Goal: Information Seeking & Learning: Find specific fact

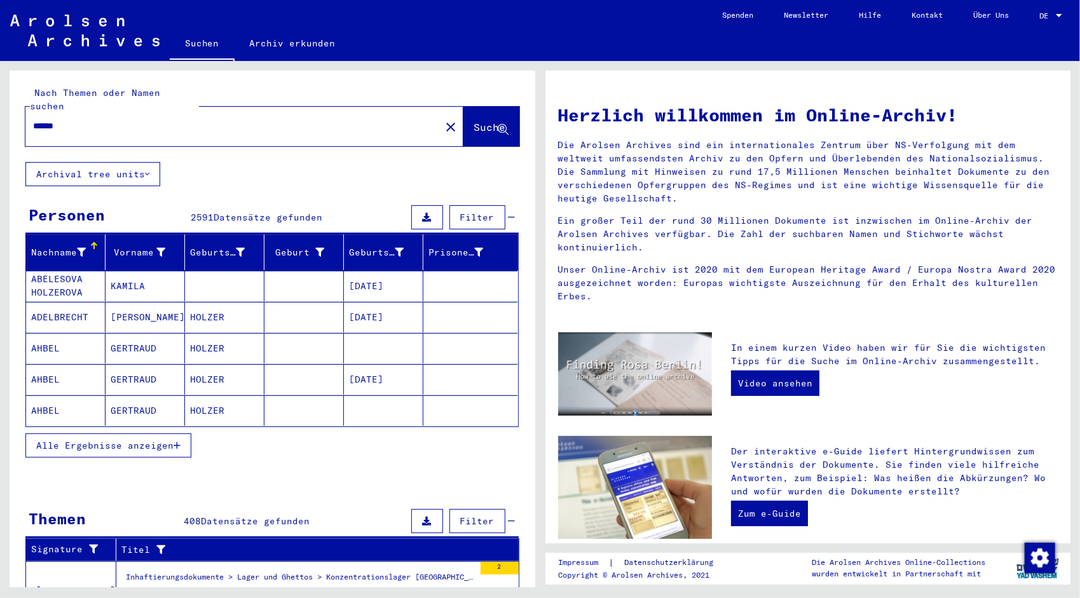
click at [99, 440] on span "Alle Ergebnisse anzeigen" at bounding box center [104, 445] width 137 height 11
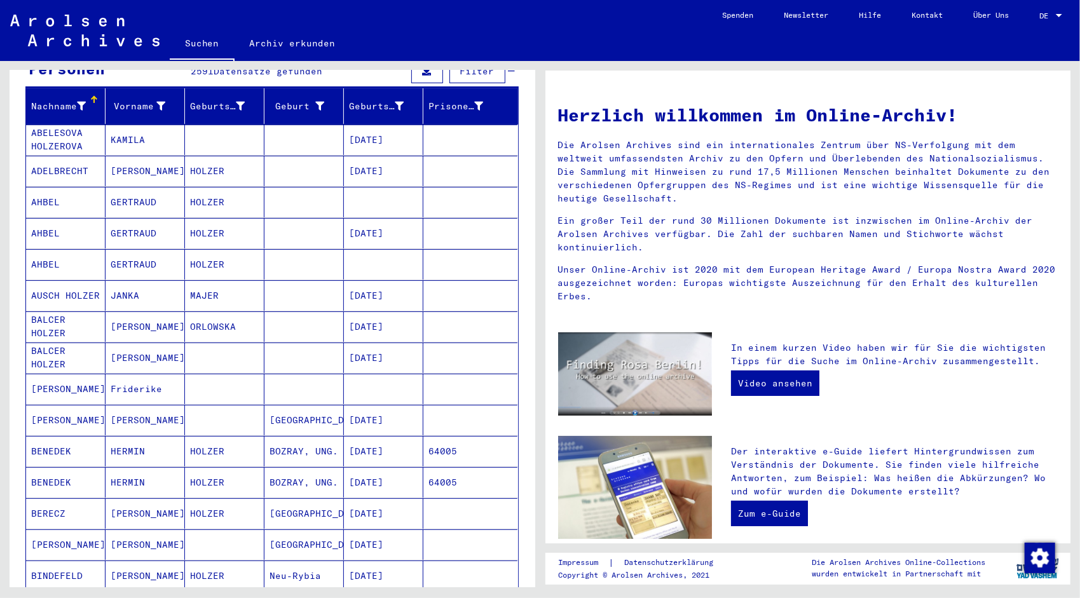
scroll to position [127, 0]
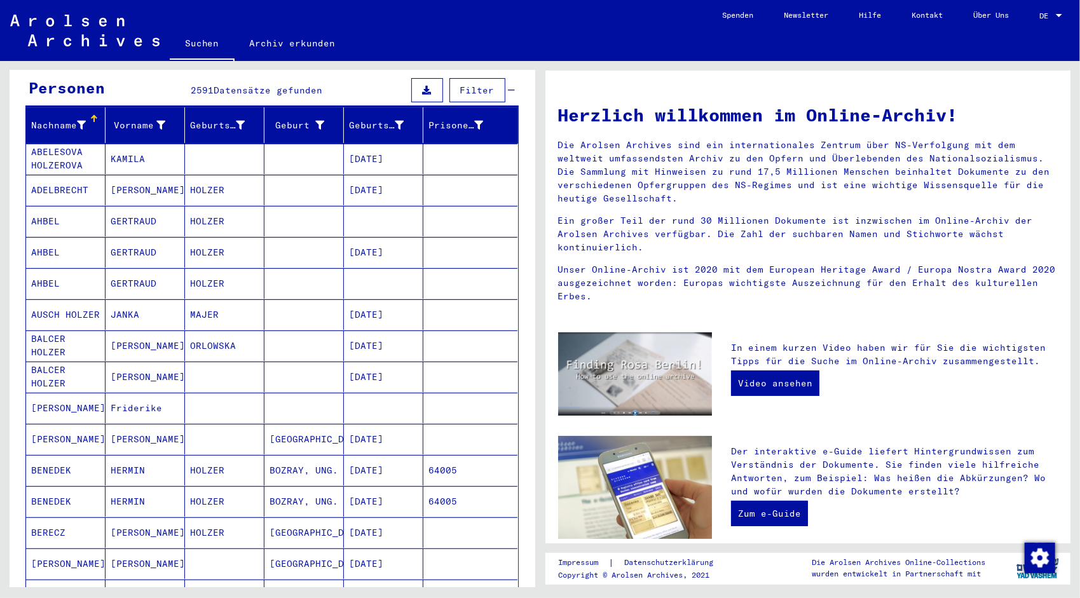
click at [47, 268] on mat-cell "AHBEL" at bounding box center [65, 283] width 79 height 31
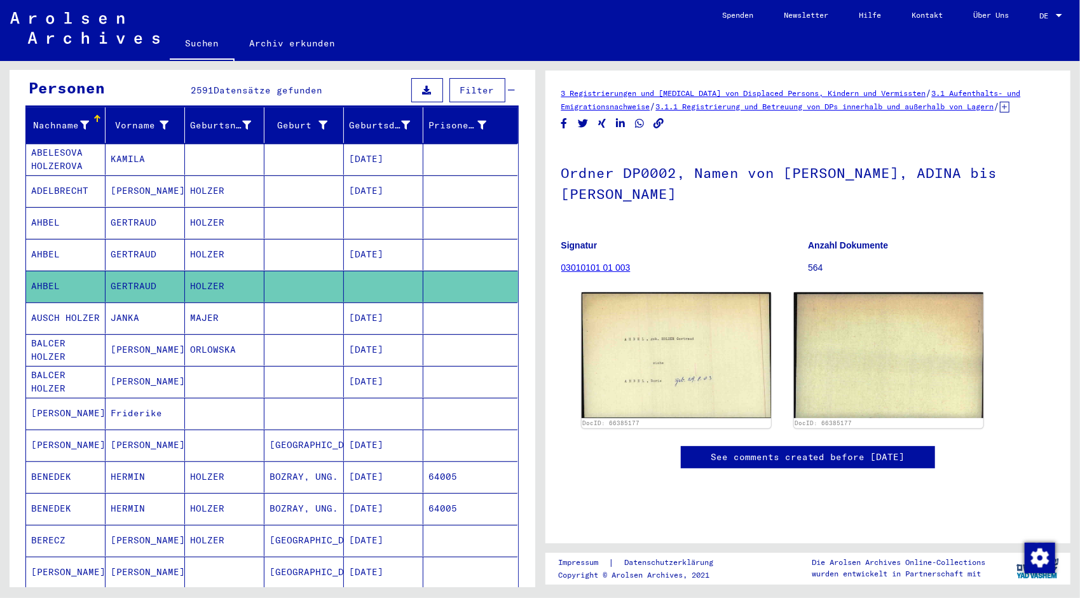
click at [770, 182] on h1 "Ordner DP0002, Namen von [PERSON_NAME], ADINA bis [PERSON_NAME]" at bounding box center [808, 182] width 494 height 77
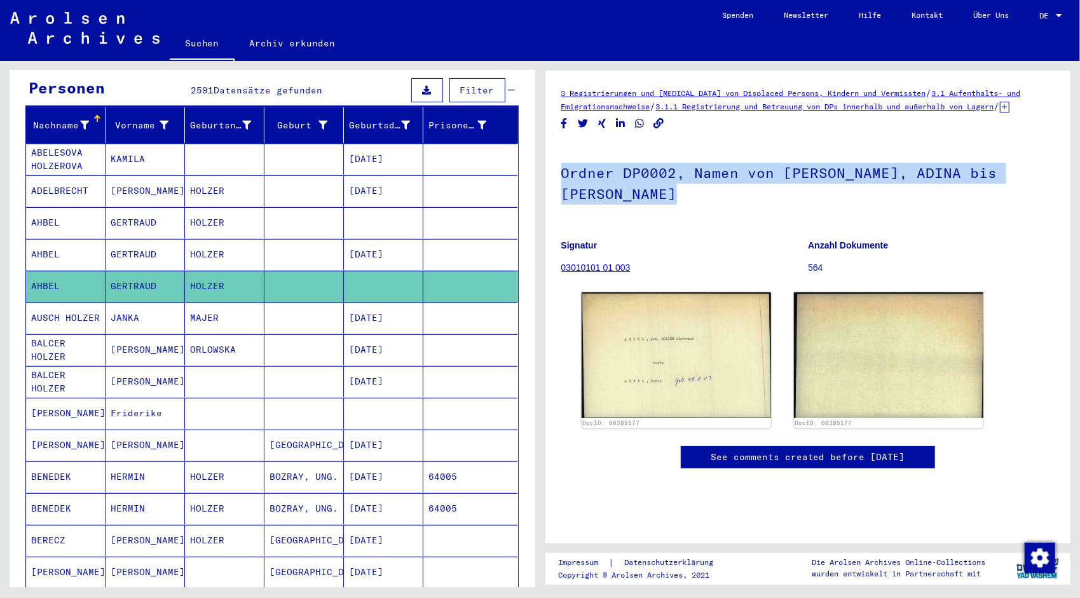
click at [770, 182] on h1 "Ordner DP0002, Namen von [PERSON_NAME], ADINA bis [PERSON_NAME]" at bounding box center [808, 182] width 494 height 77
click at [770, 183] on h1 "Ordner DP0002, Namen von [PERSON_NAME], ADINA bis [PERSON_NAME]" at bounding box center [808, 182] width 494 height 77
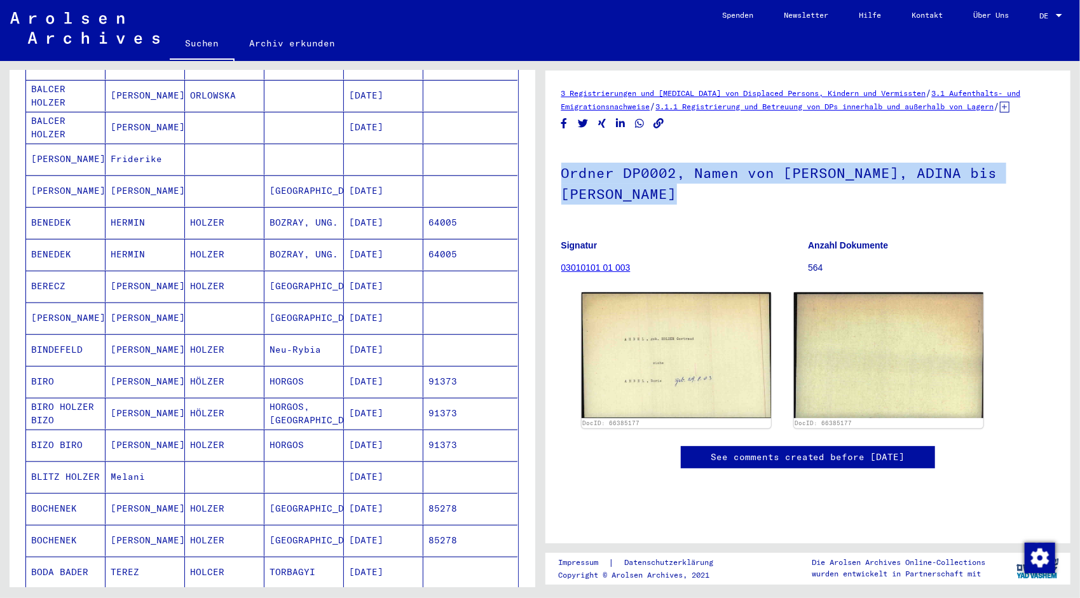
scroll to position [572, 0]
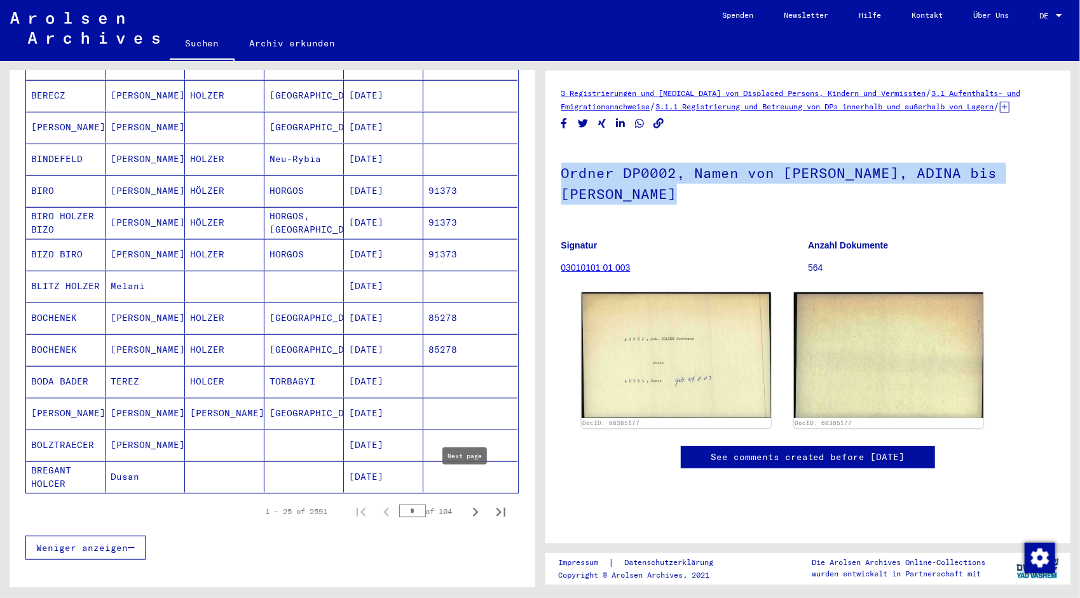
click at [466, 503] on icon "Next page" at bounding box center [475, 512] width 18 height 18
type input "*"
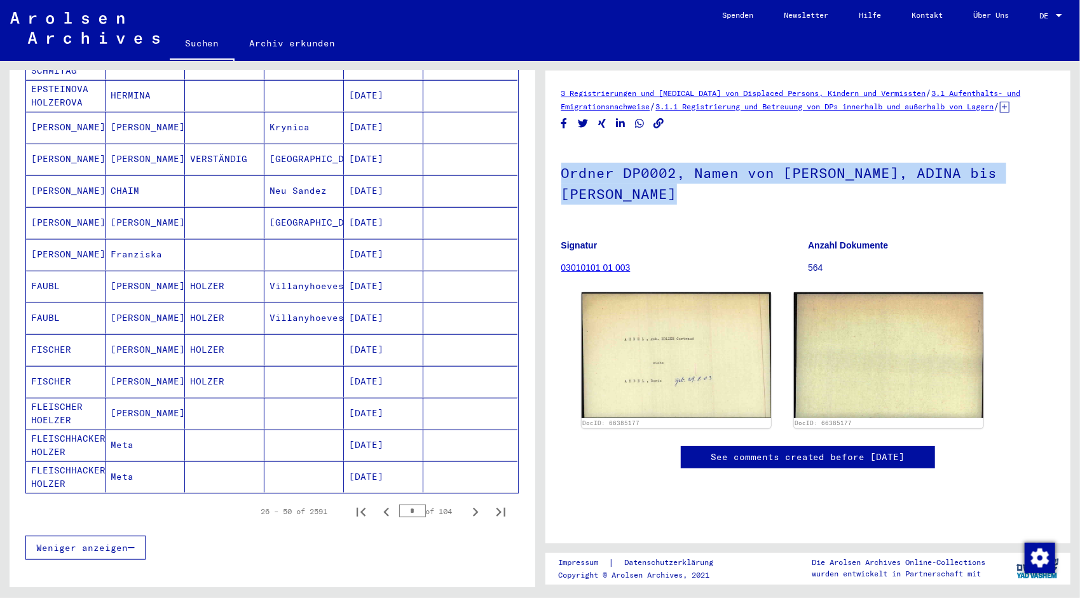
click at [79, 430] on mat-cell "FLEISCHHACKER HOLZER" at bounding box center [65, 445] width 79 height 31
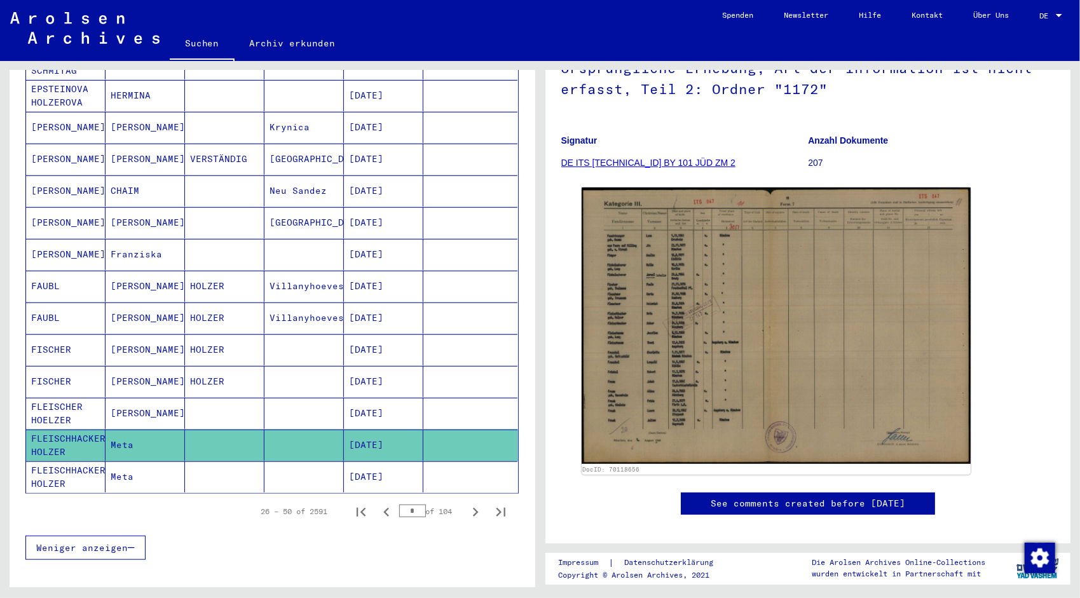
scroll to position [64, 0]
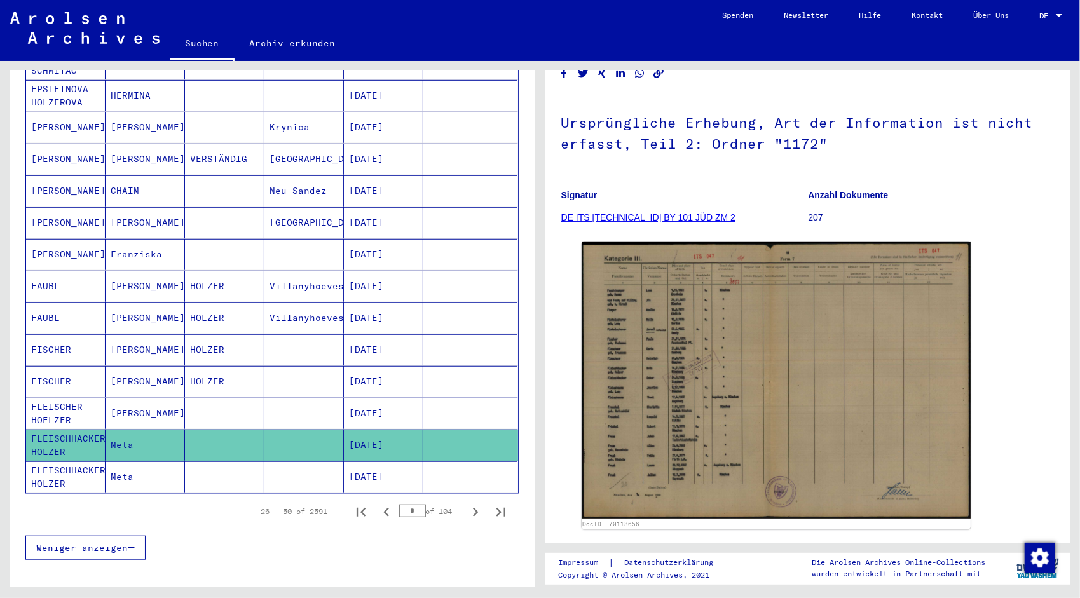
click at [610, 222] on link "DE ITS [TECHNICAL_ID] BY 101 JÜD ZM 2" at bounding box center [648, 217] width 174 height 10
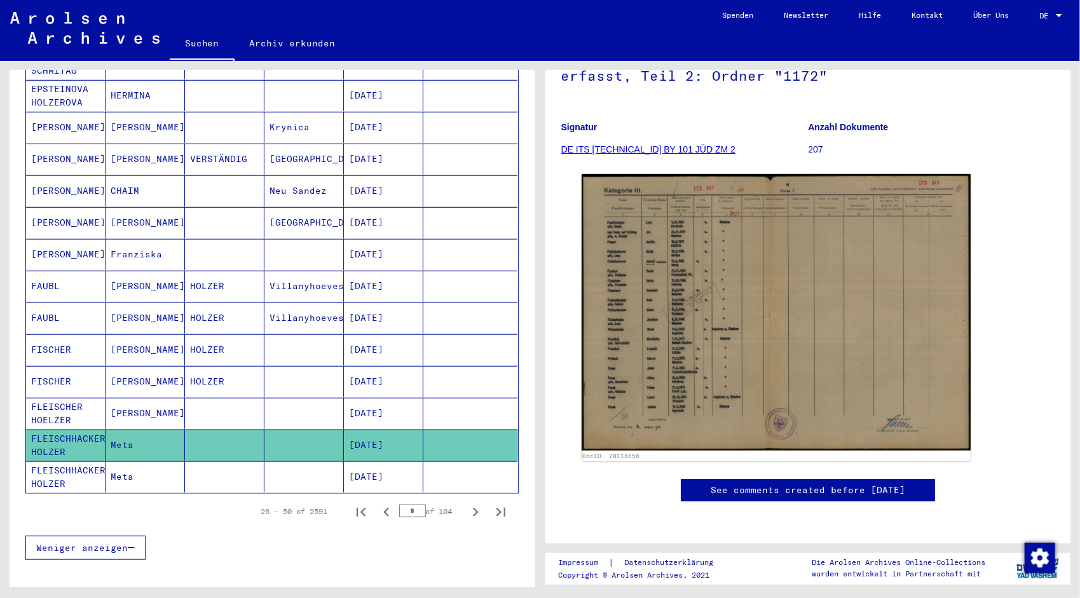
scroll to position [489, 0]
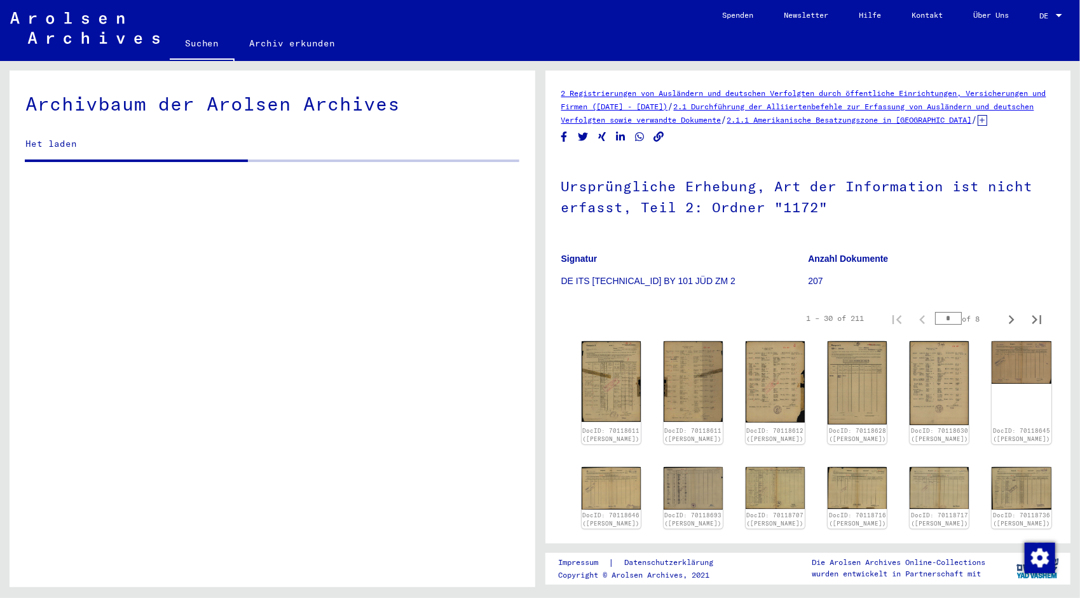
scroll to position [7263, 0]
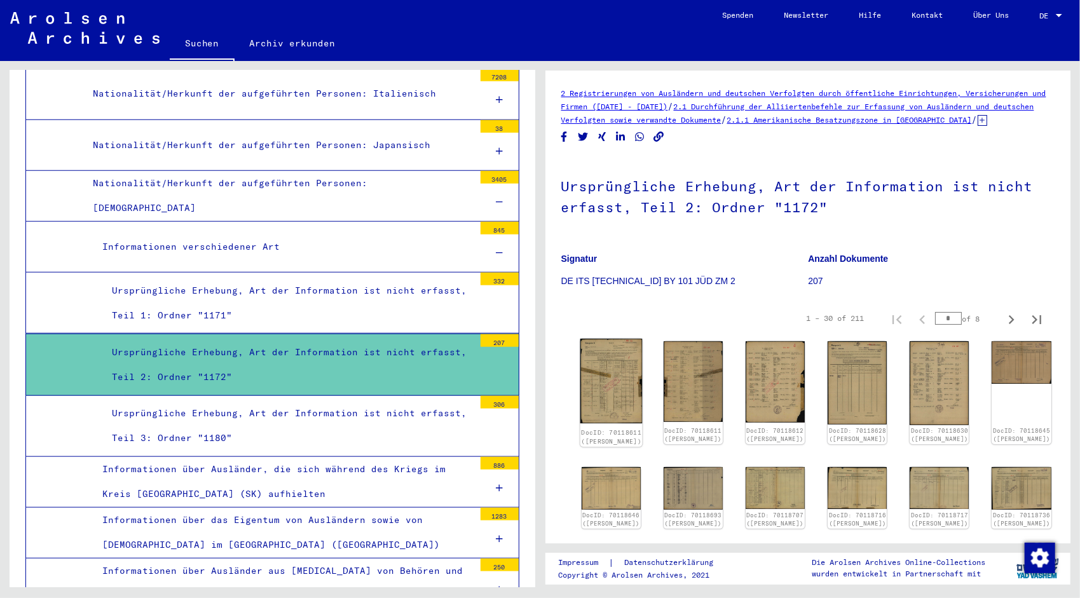
click at [608, 409] on img at bounding box center [611, 381] width 62 height 85
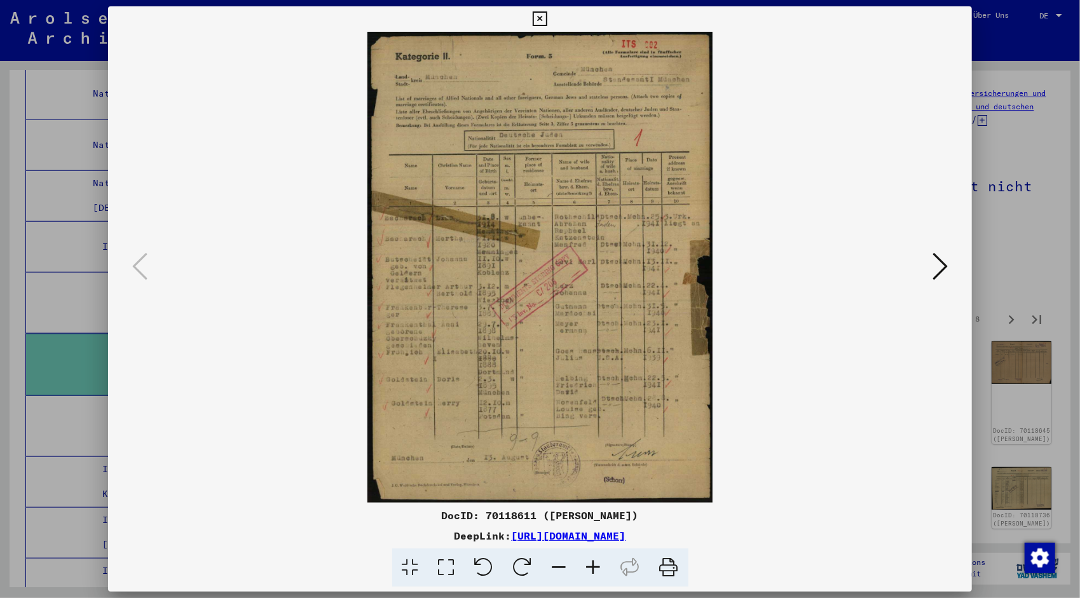
click at [989, 70] on div at bounding box center [540, 299] width 1080 height 598
